Goal: Navigation & Orientation: Find specific page/section

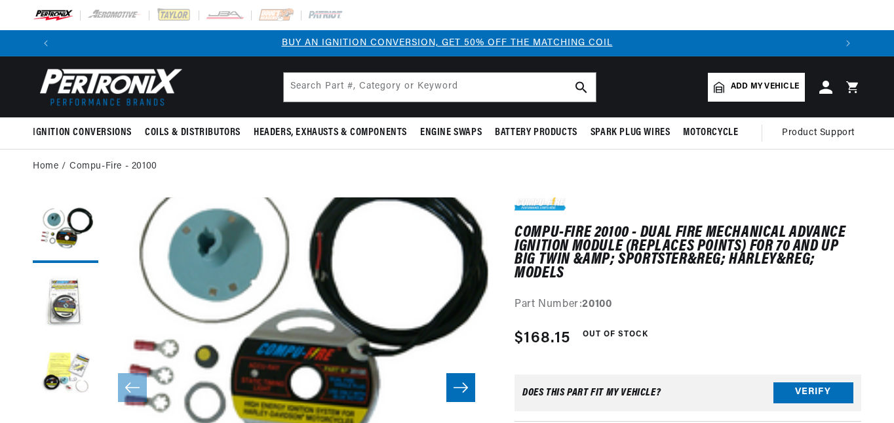
drag, startPoint x: 547, startPoint y: 153, endPoint x: 526, endPoint y: 164, distance: 23.5
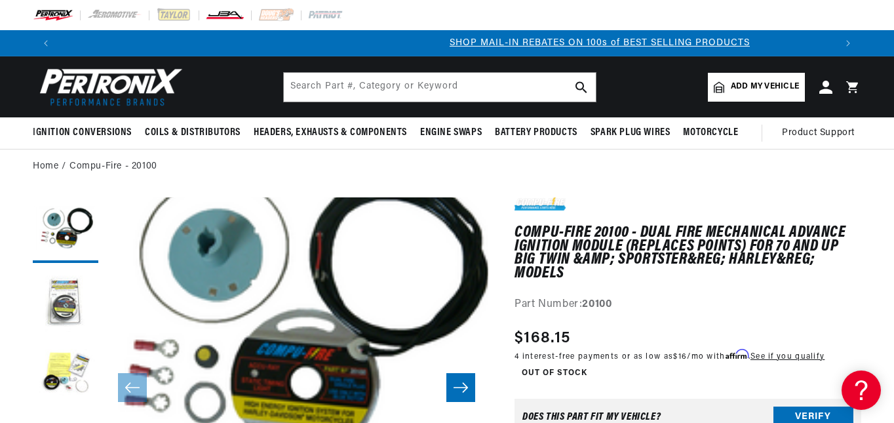
scroll to position [0, 776]
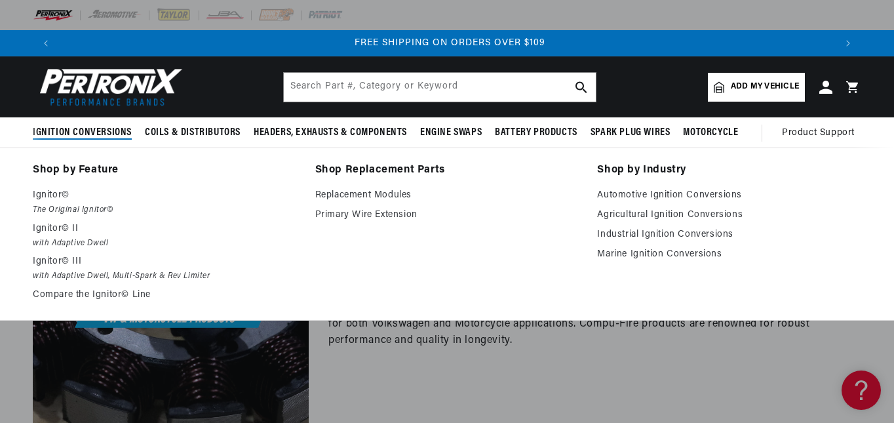
scroll to position [0, 1552]
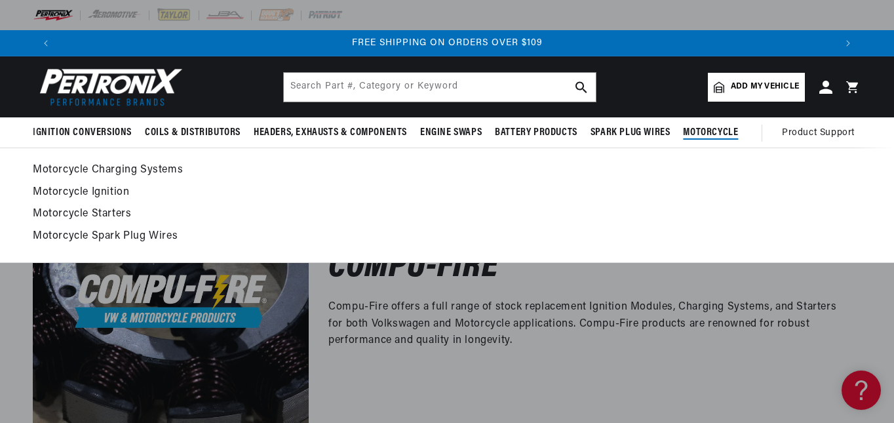
click at [71, 191] on link "Motorcycle Ignition" at bounding box center [447, 193] width 829 height 18
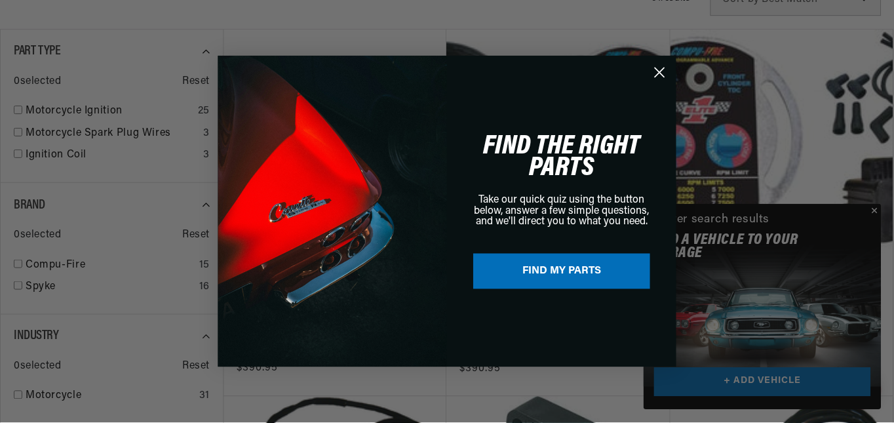
scroll to position [0, 777]
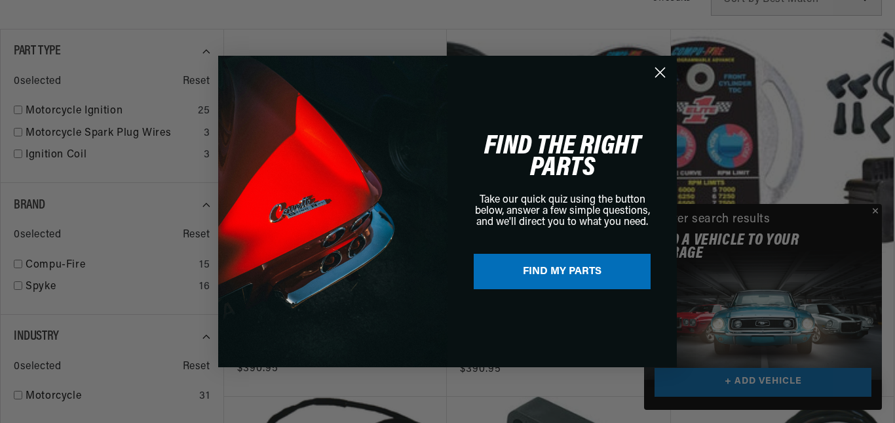
click at [877, 208] on div "Close dialog FIND THE RIGHT PARTS Take our quick quiz using the button below, a…" at bounding box center [447, 211] width 895 height 423
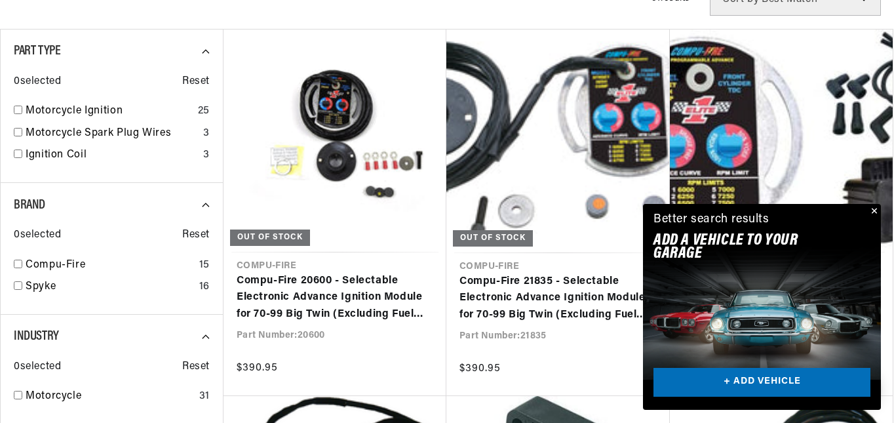
scroll to position [0, 776]
click at [877, 208] on button "Close" at bounding box center [873, 212] width 16 height 16
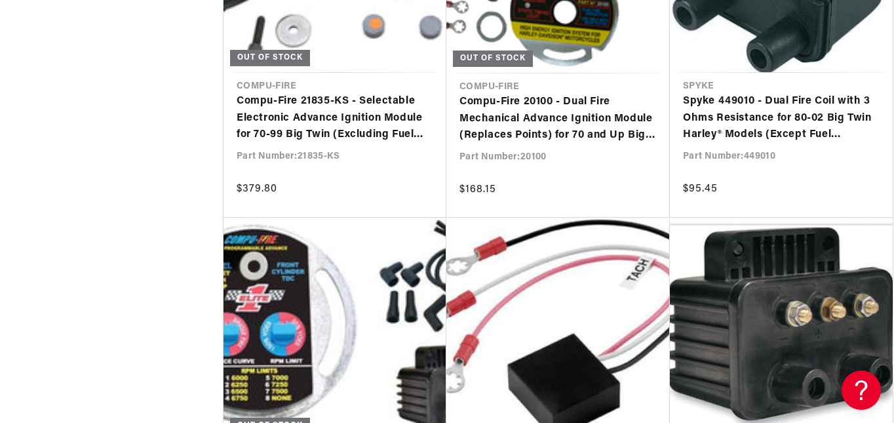
scroll to position [0, 0]
